Goal: Task Accomplishment & Management: Manage account settings

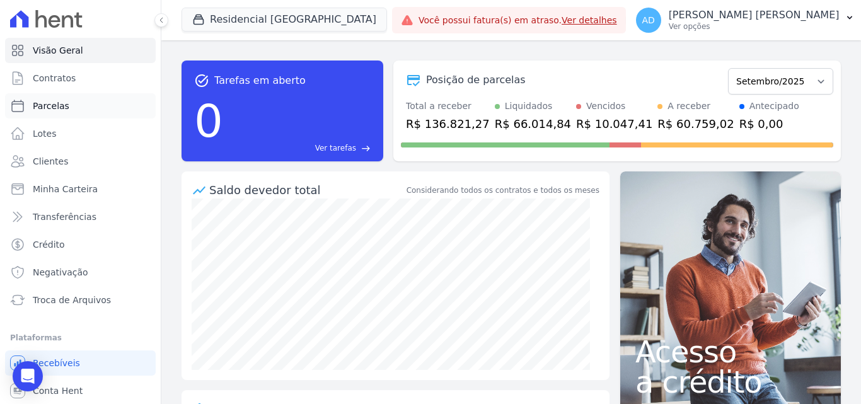
click at [84, 109] on link "Parcelas" at bounding box center [80, 105] width 151 height 25
select select
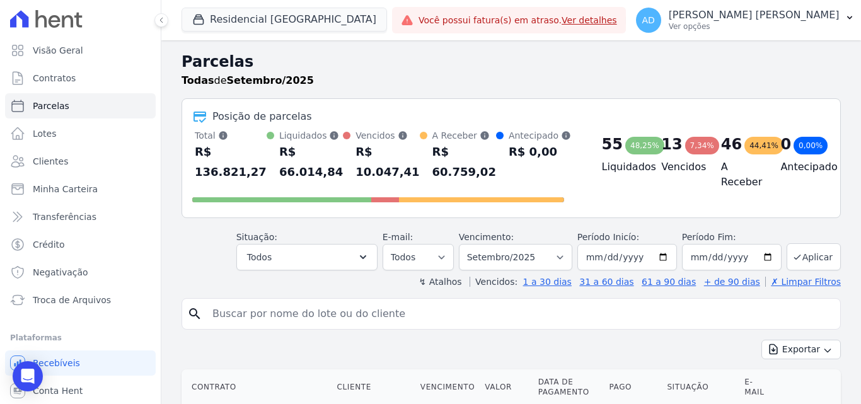
click at [279, 310] on input "search" at bounding box center [520, 313] width 631 height 25
type input "[PERSON_NAME]"
select select
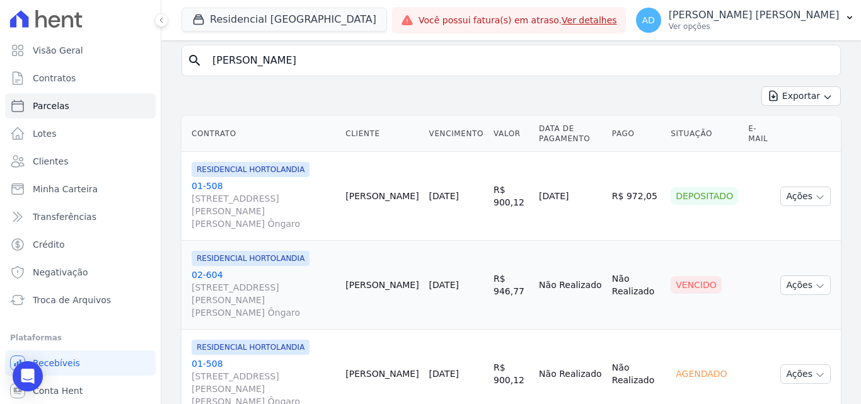
scroll to position [141, 0]
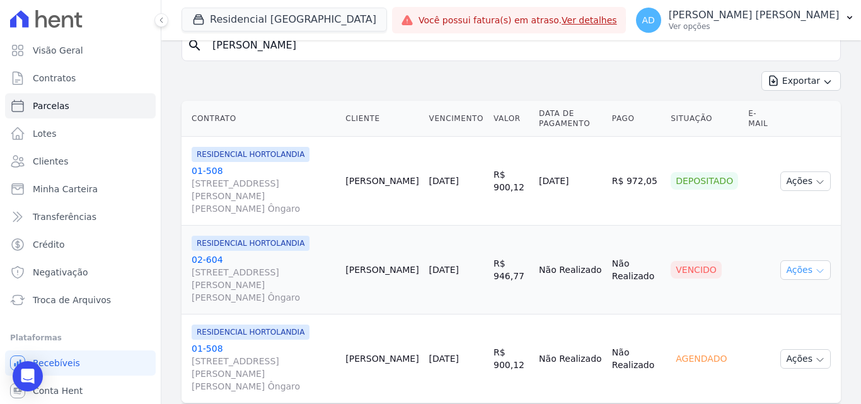
click at [784, 260] on button "Ações" at bounding box center [806, 270] width 50 height 20
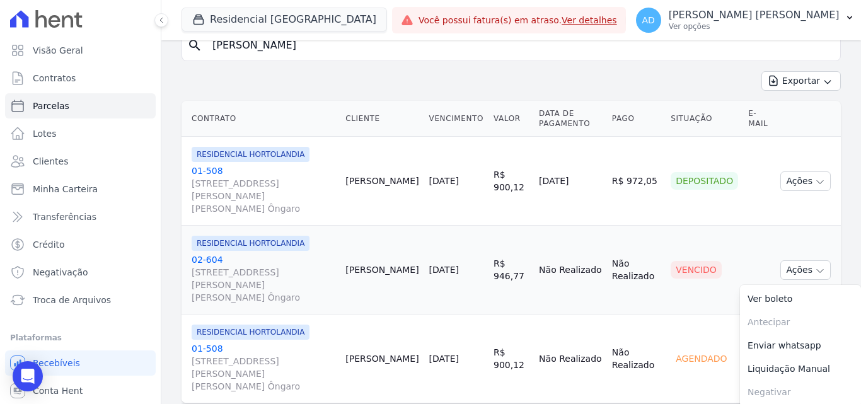
click at [212, 254] on link "02-604 [STREET_ADDRESS][PERSON_NAME][PERSON_NAME] Ôngaro" at bounding box center [264, 279] width 144 height 50
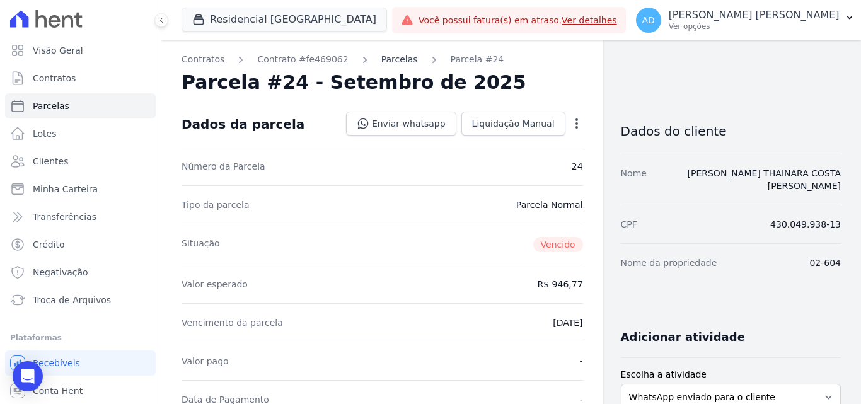
click at [382, 61] on link "Parcelas" at bounding box center [400, 59] width 37 height 13
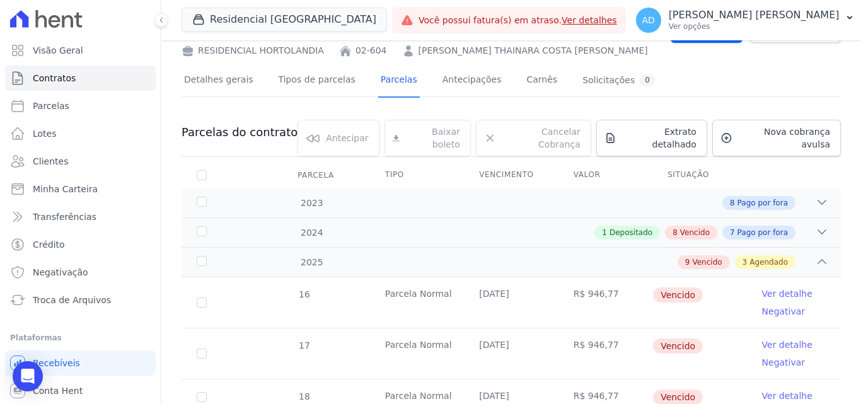
scroll to position [50, 0]
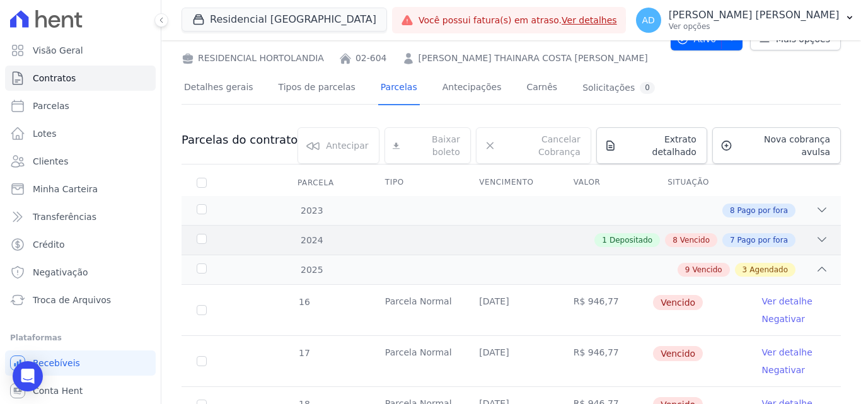
click at [819, 238] on icon at bounding box center [823, 240] width 8 height 4
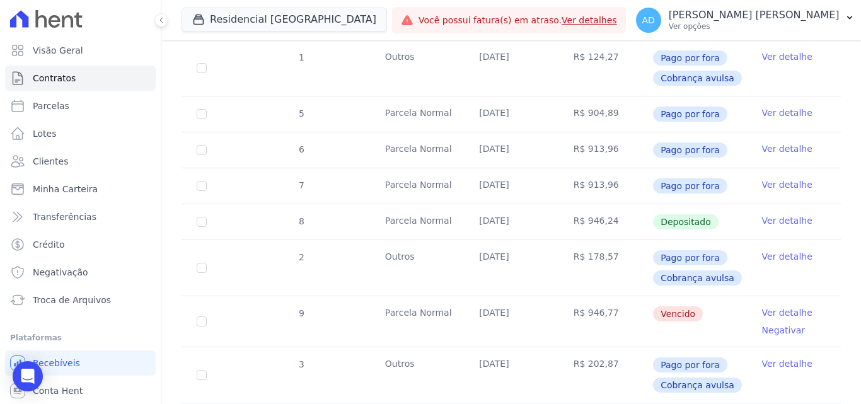
scroll to position [303, 0]
click at [769, 305] on link "Ver detalhe" at bounding box center [787, 311] width 50 height 13
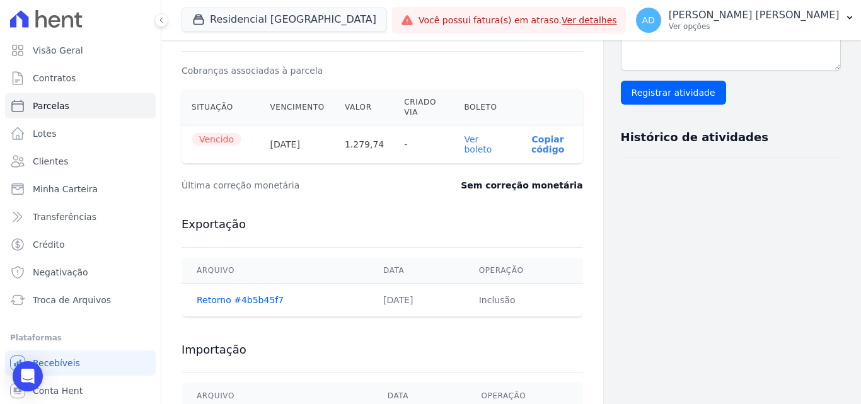
scroll to position [378, 0]
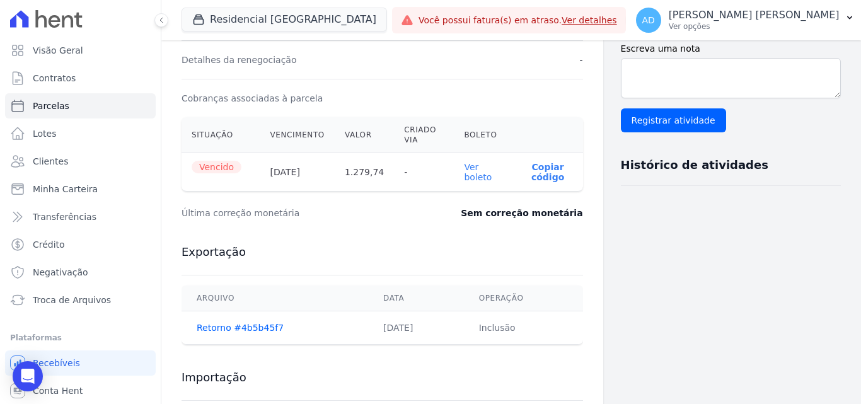
click at [464, 175] on link "Ver boleto" at bounding box center [478, 172] width 28 height 20
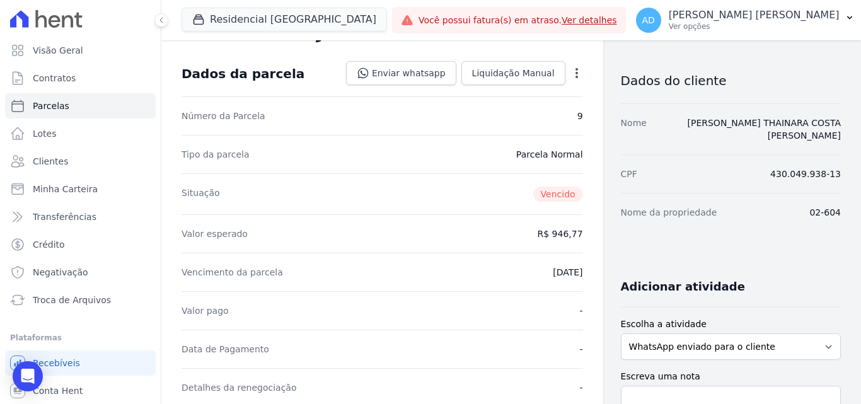
scroll to position [0, 0]
